Goal: Information Seeking & Learning: Learn about a topic

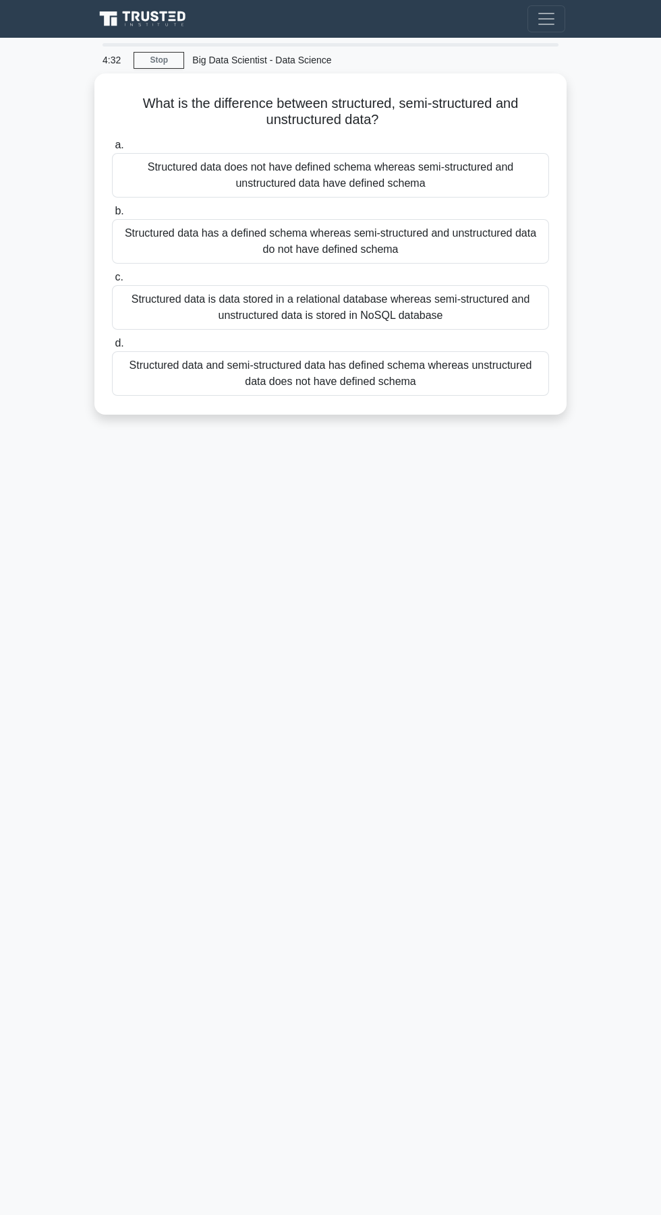
click at [436, 314] on div "Structured data is data stored in a relational database whereas semi-structured…" at bounding box center [330, 307] width 437 height 45
click at [112, 282] on input "c. Structured data is data stored in a relational database whereas semi-structu…" at bounding box center [112, 277] width 0 height 9
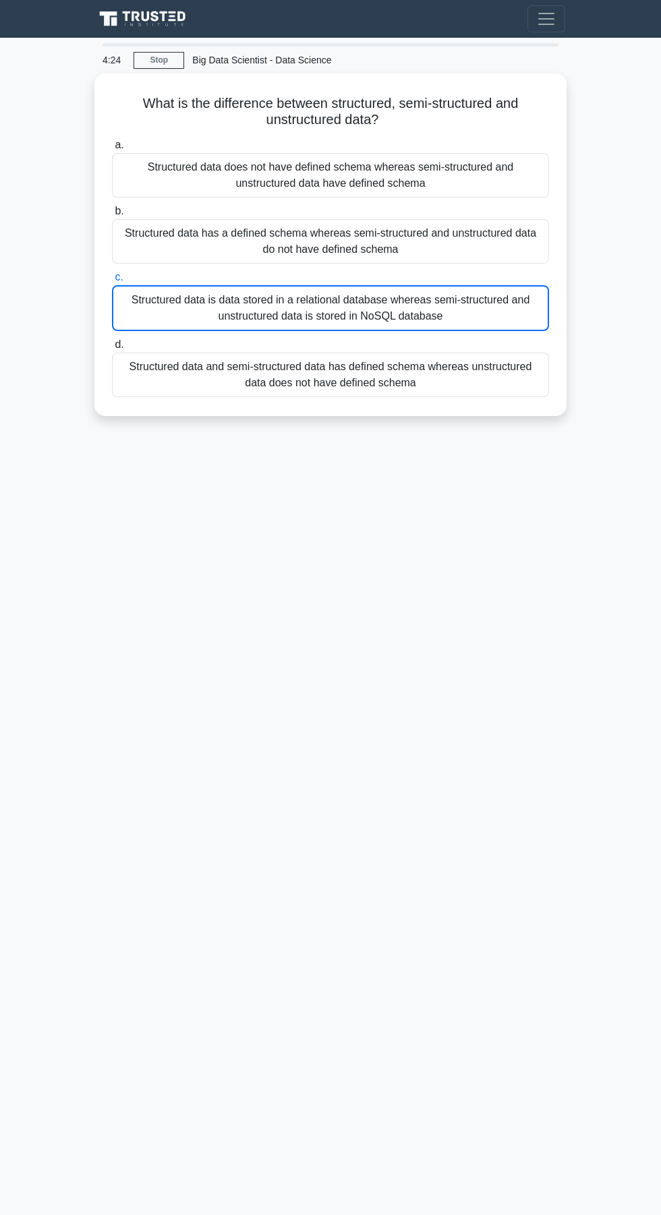
click at [422, 316] on div "Structured data is data stored in a relational database whereas semi-structured…" at bounding box center [330, 308] width 437 height 46
click at [112, 282] on input "c. Structured data is data stored in a relational database whereas semi-structu…" at bounding box center [112, 277] width 0 height 9
click at [420, 252] on div "Structured data has a defined schema whereas semi-structured and unstructured d…" at bounding box center [330, 241] width 437 height 45
click at [112, 216] on input "b. Structured data has a defined schema whereas semi-structured and unstructure…" at bounding box center [112, 211] width 0 height 9
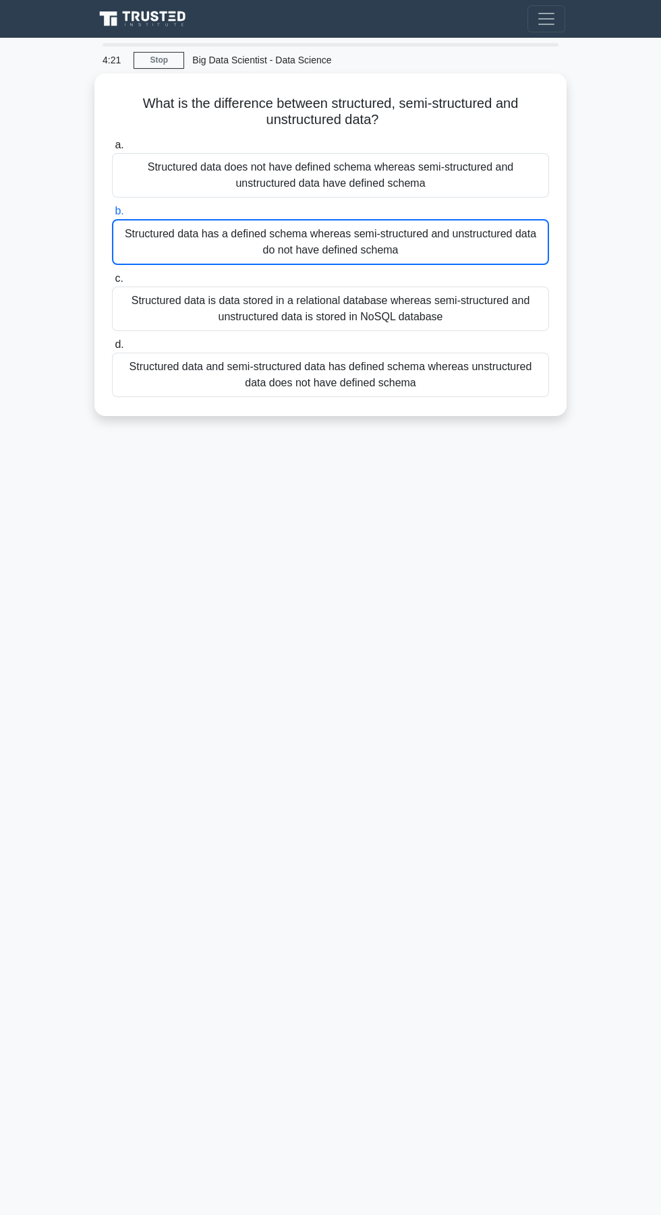
click at [470, 181] on div "Structured data does not have defined schema whereas semi-structured and unstru…" at bounding box center [330, 175] width 437 height 45
click at [112, 150] on input "a. Structured data does not have defined schema whereas semi-structured and uns…" at bounding box center [112, 145] width 0 height 9
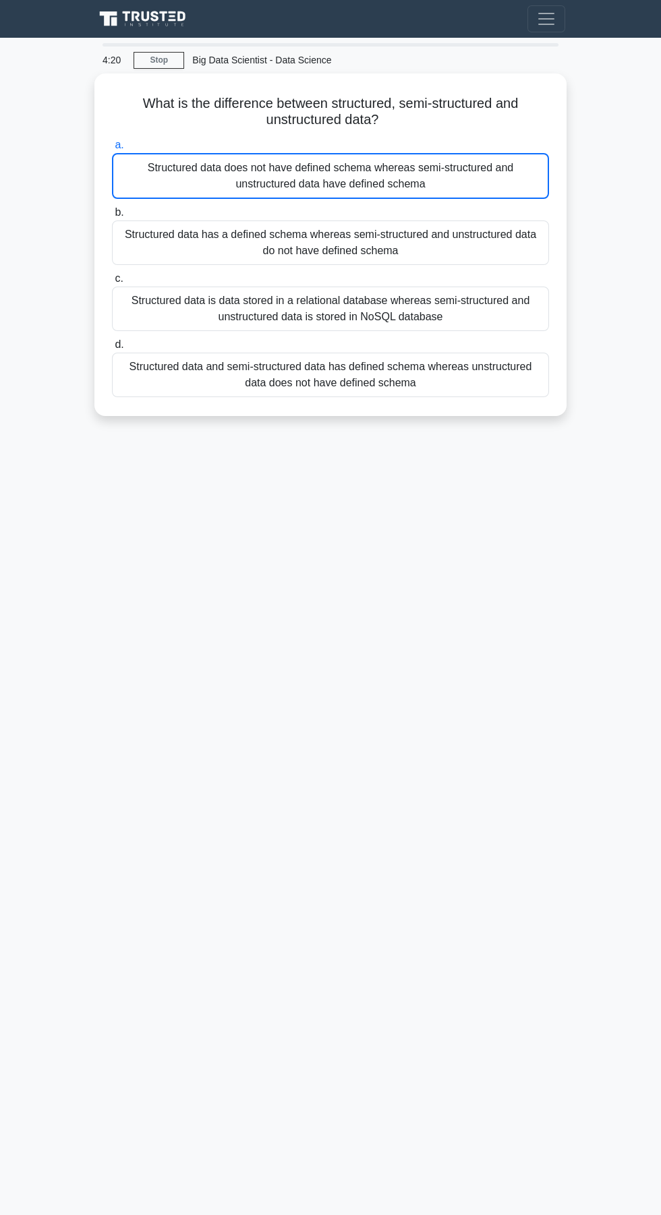
click at [357, 379] on div "Structured data and semi-structured data has defined schema whereas unstructure…" at bounding box center [330, 375] width 437 height 45
click at [112, 349] on input "d. Structured data and semi-structured data has defined schema whereas unstruct…" at bounding box center [112, 345] width 0 height 9
